Goal: Use online tool/utility

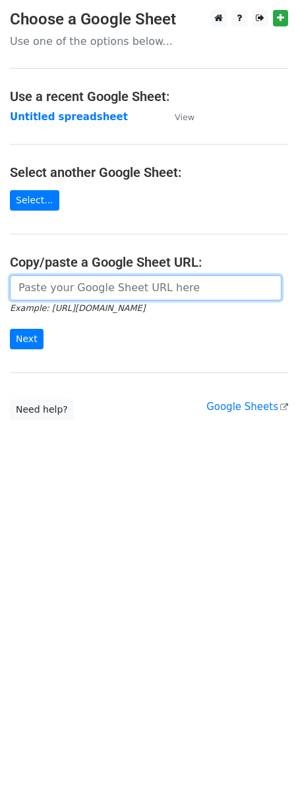
click at [91, 298] on input "url" at bounding box center [146, 287] width 272 height 25
paste input "[URL][DOMAIN_NAME]"
type input "[URL][DOMAIN_NAME]"
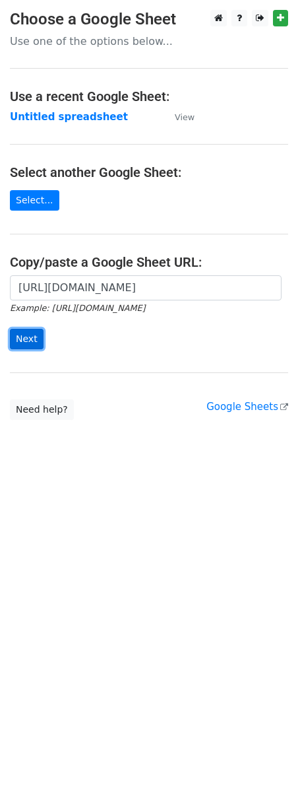
click at [18, 342] on input "Next" at bounding box center [27, 339] width 34 height 20
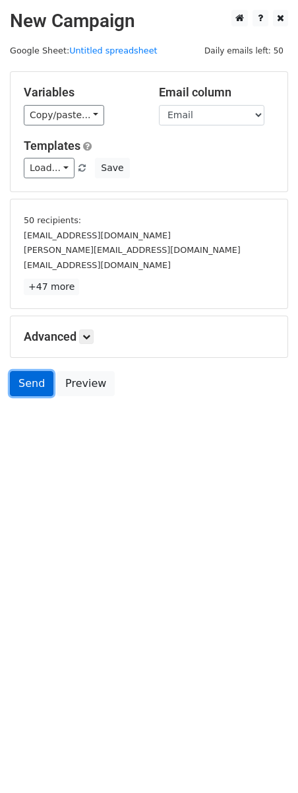
click at [32, 381] on link "Send" at bounding box center [32, 383] width 44 height 25
